Goal: Information Seeking & Learning: Learn about a topic

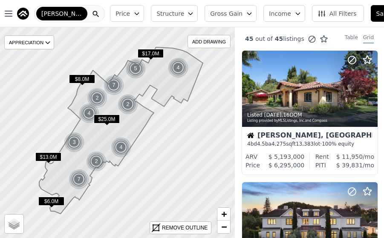
click at [210, 18] on button "Gross Gain" at bounding box center [230, 13] width 52 height 17
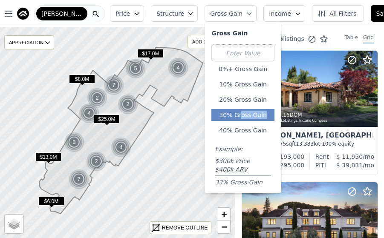
drag, startPoint x: 215, startPoint y: 123, endPoint x: 219, endPoint y: 117, distance: 7.3
click at [219, 117] on div "0%+ Gross Gain 10% Gross Gain 20% Gross Gain 30% Gross Gain 40% Gross Gain Exam…" at bounding box center [242, 115] width 63 height 142
click at [219, 117] on button "30% Gross Gain" at bounding box center [242, 115] width 63 height 12
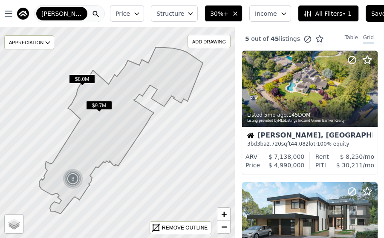
click at [127, 20] on button "Price" at bounding box center [127, 13] width 34 height 17
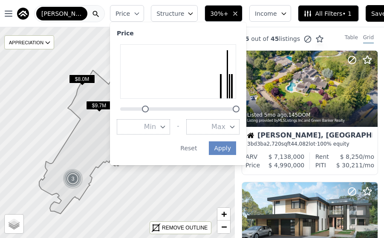
click at [135, 104] on div at bounding box center [178, 104] width 123 height 0
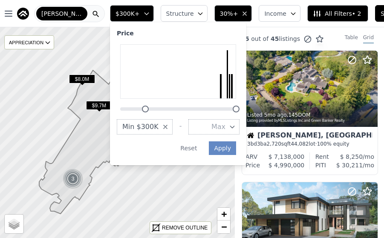
click at [210, 124] on button "Max" at bounding box center [213, 126] width 51 height 15
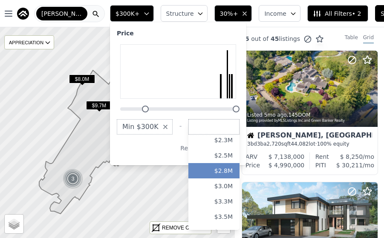
scroll to position [171, 0]
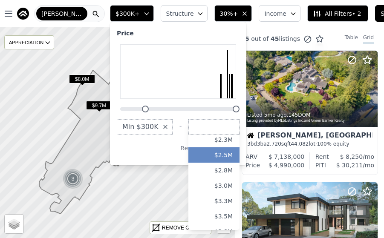
click at [204, 162] on button "$2.5M" at bounding box center [213, 154] width 51 height 15
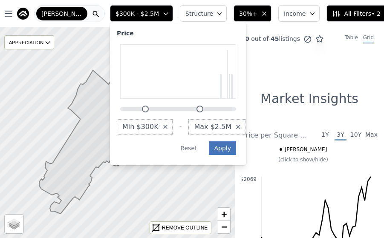
click at [209, 154] on button "Apply" at bounding box center [222, 148] width 27 height 14
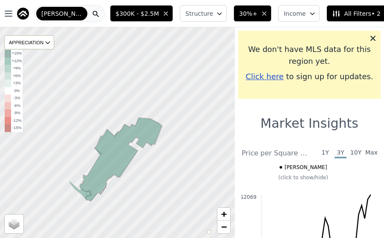
click at [233, 5] on button "30%+" at bounding box center [252, 13] width 38 height 17
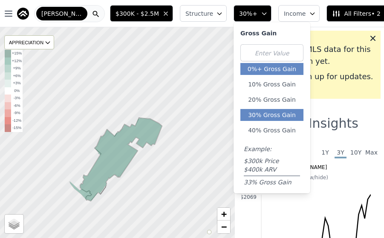
click at [241, 69] on button "0%+ Gross Gain" at bounding box center [271, 69] width 63 height 12
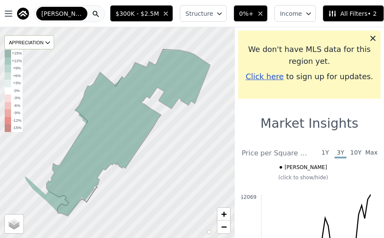
click at [239, 14] on span "0%+" at bounding box center [246, 13] width 14 height 9
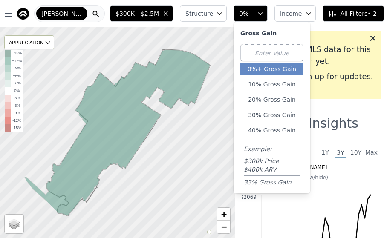
click at [239, 14] on span "0%+" at bounding box center [246, 13] width 14 height 9
